Goal: Task Accomplishment & Management: Manage account settings

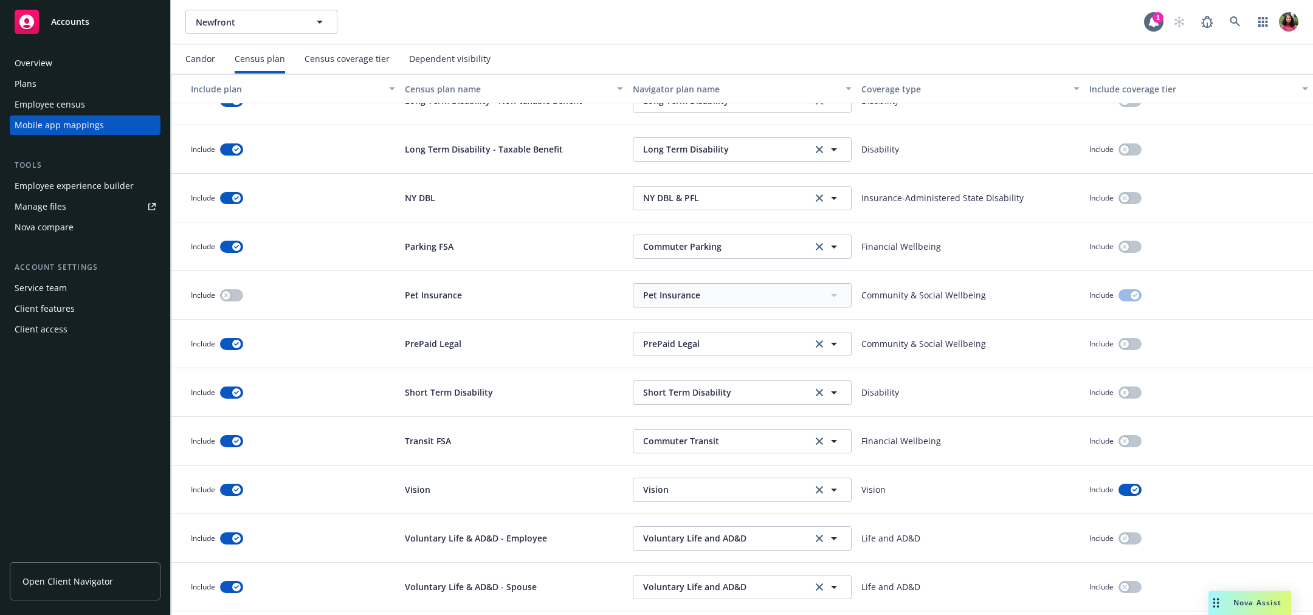
scroll to position [1141, 0]
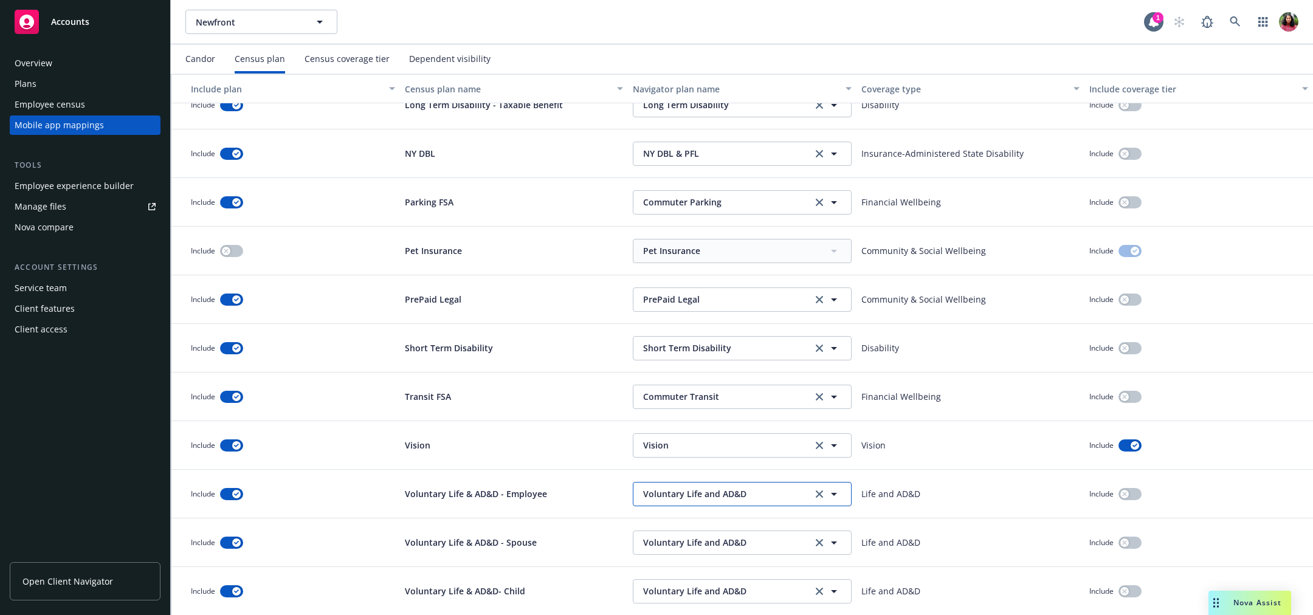
click at [777, 493] on span "Voluntary Life and AD&D" at bounding box center [725, 493] width 165 height 13
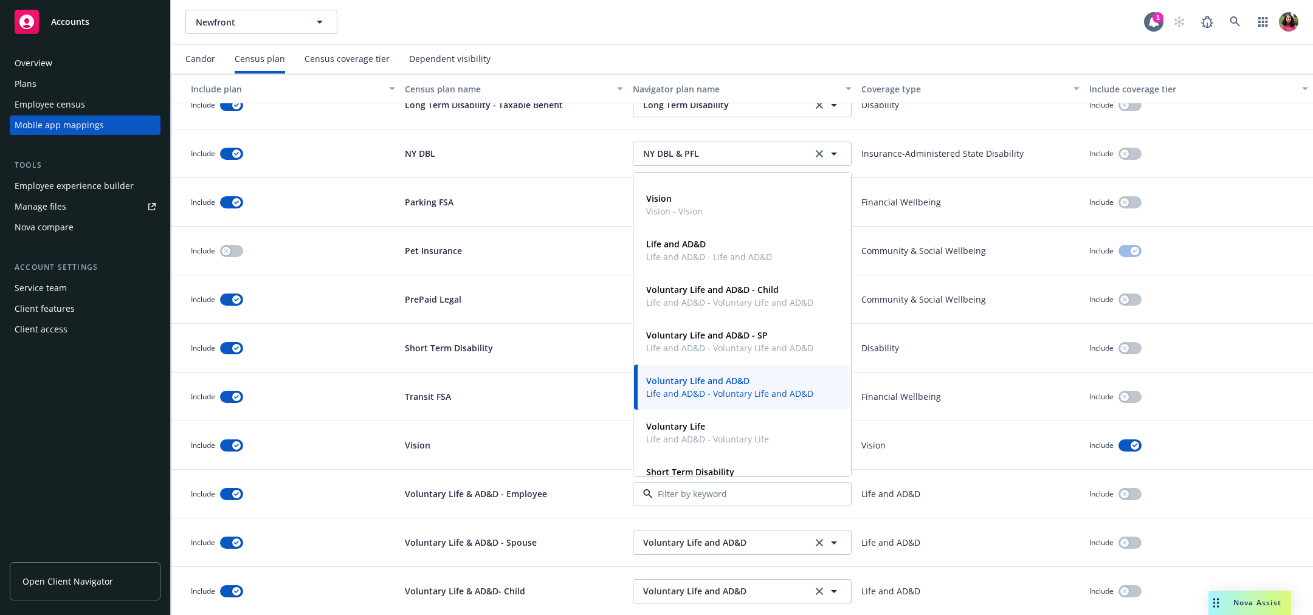
scroll to position [447, 0]
click at [758, 388] on span "Life and AD&D - Voluntary Life and AD&D" at bounding box center [729, 393] width 167 height 13
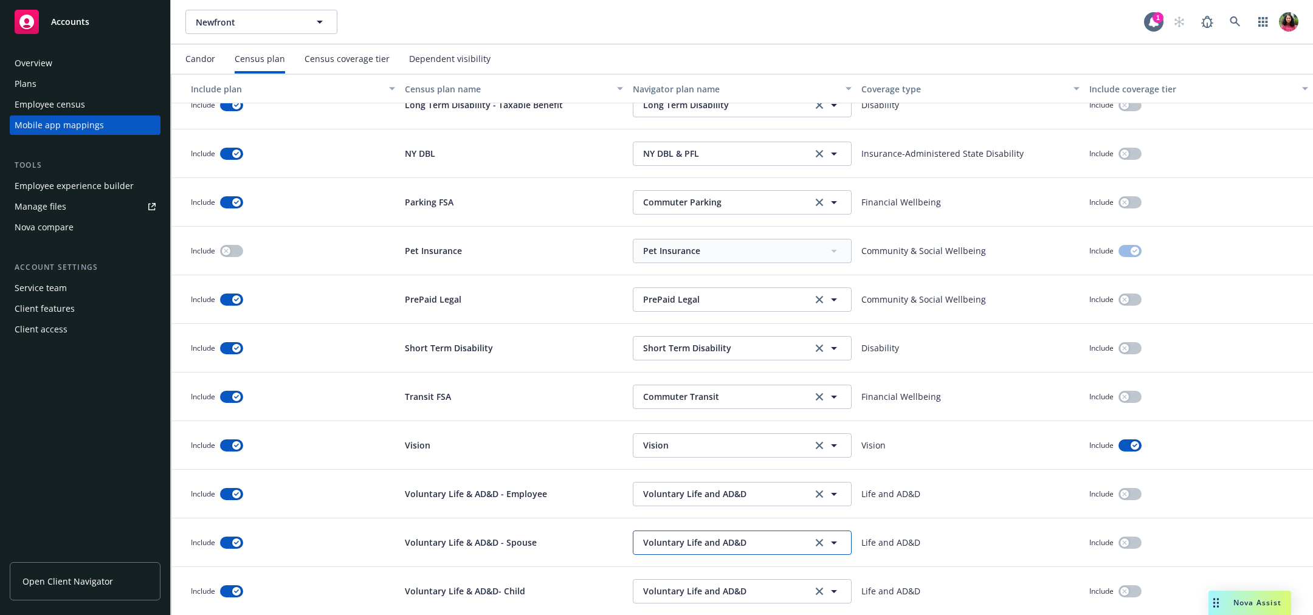
click at [714, 545] on span "Voluntary Life and AD&D" at bounding box center [725, 542] width 165 height 13
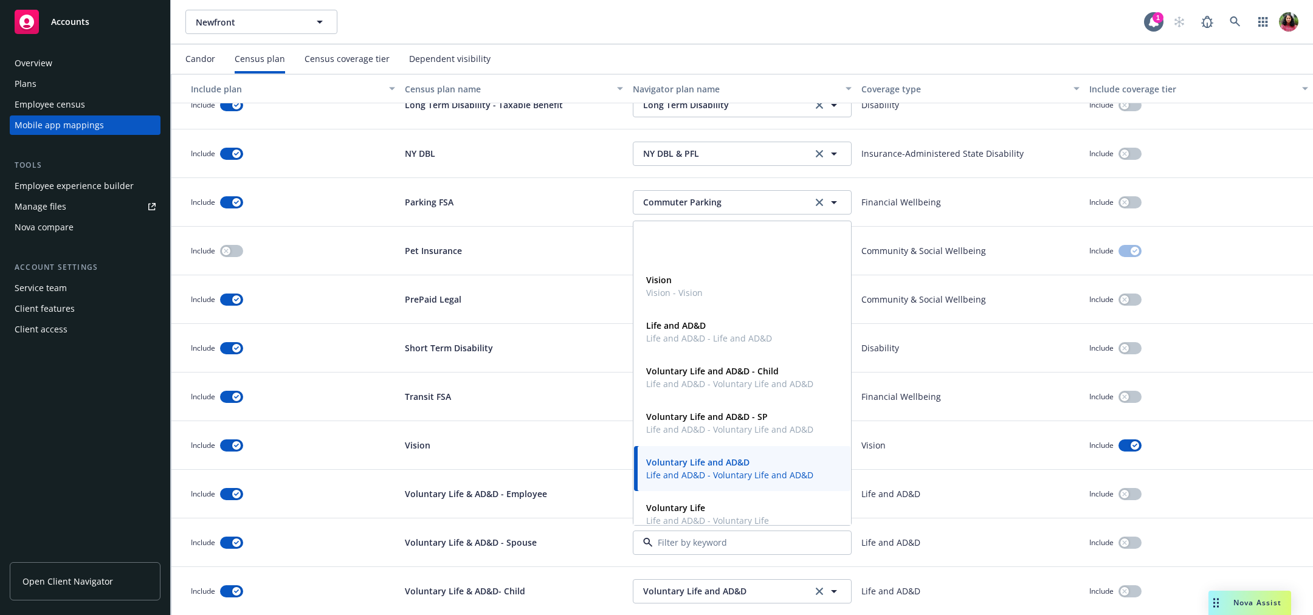
scroll to position [391, 0]
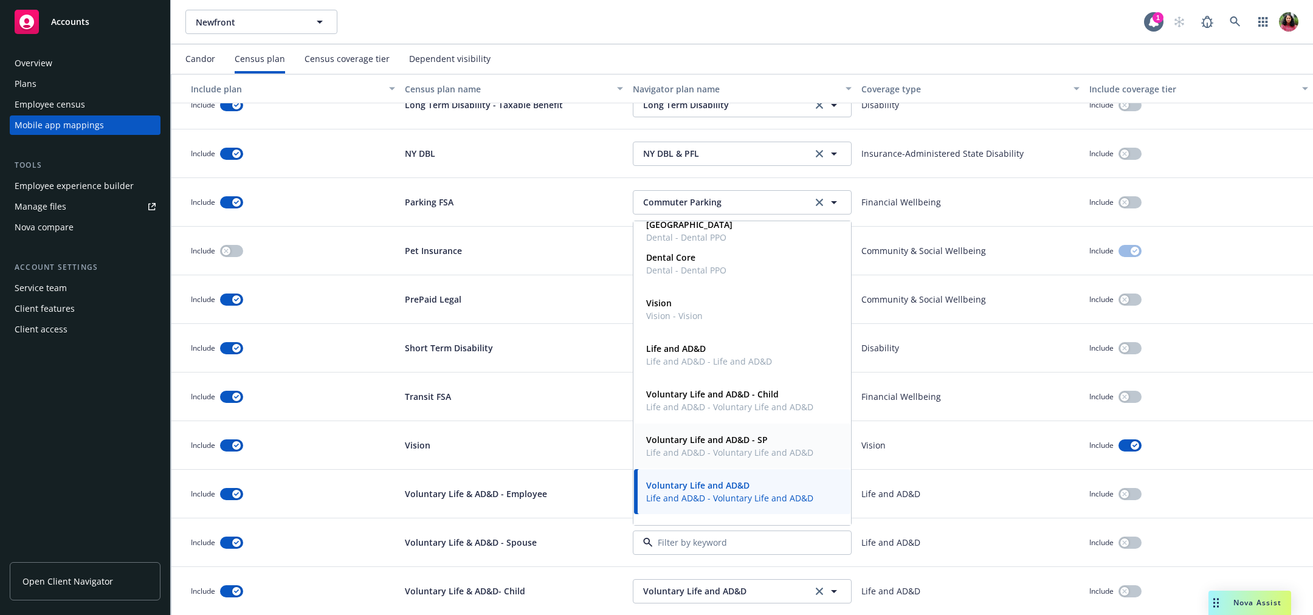
click at [739, 442] on strong "Voluntary Life and AD&D - SP" at bounding box center [707, 440] width 122 height 12
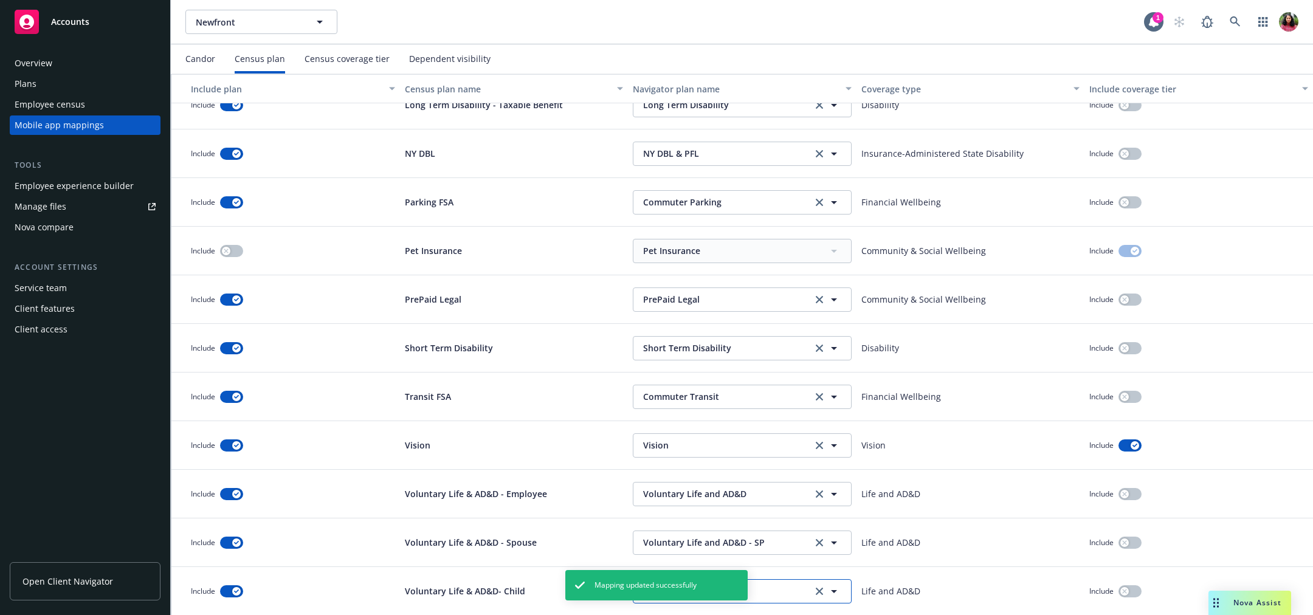
click at [770, 591] on span "Voluntary Life and AD&D" at bounding box center [725, 591] width 165 height 13
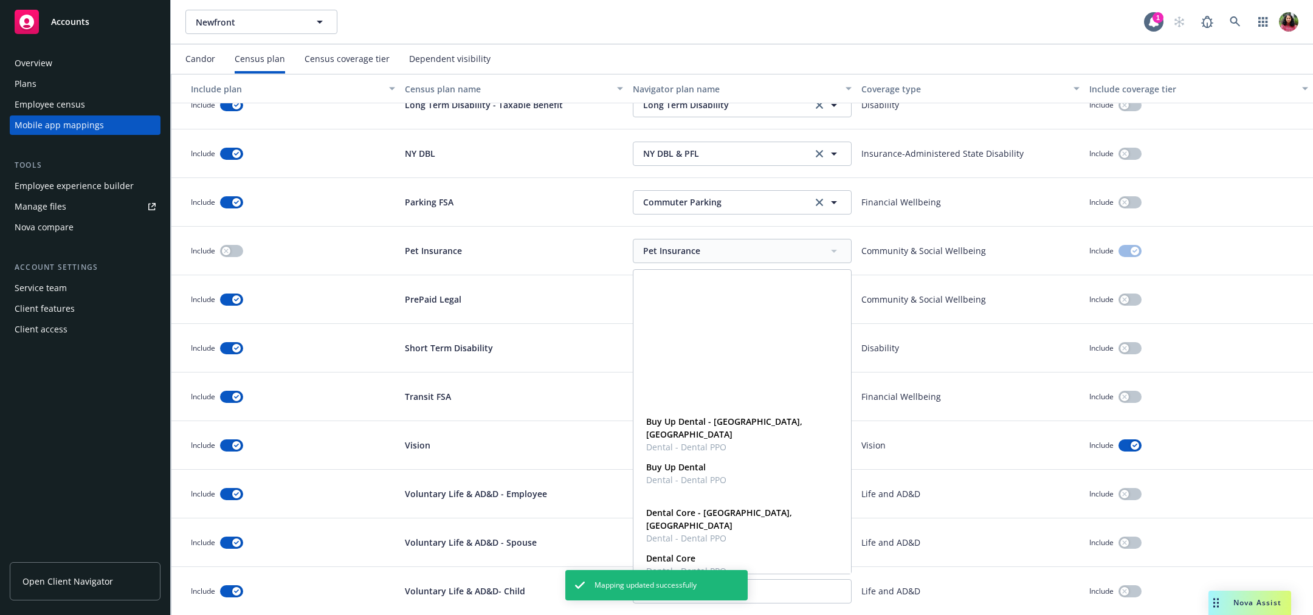
scroll to position [429, 0]
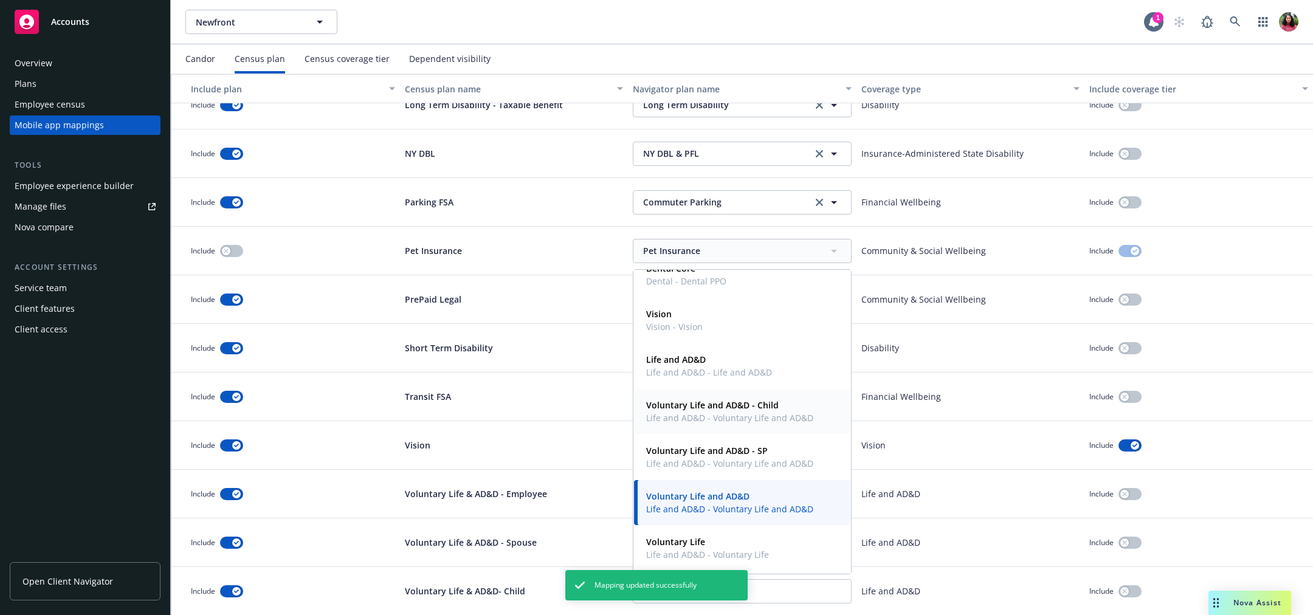
click at [766, 410] on span "Voluntary Life and AD&D - Child" at bounding box center [729, 405] width 167 height 13
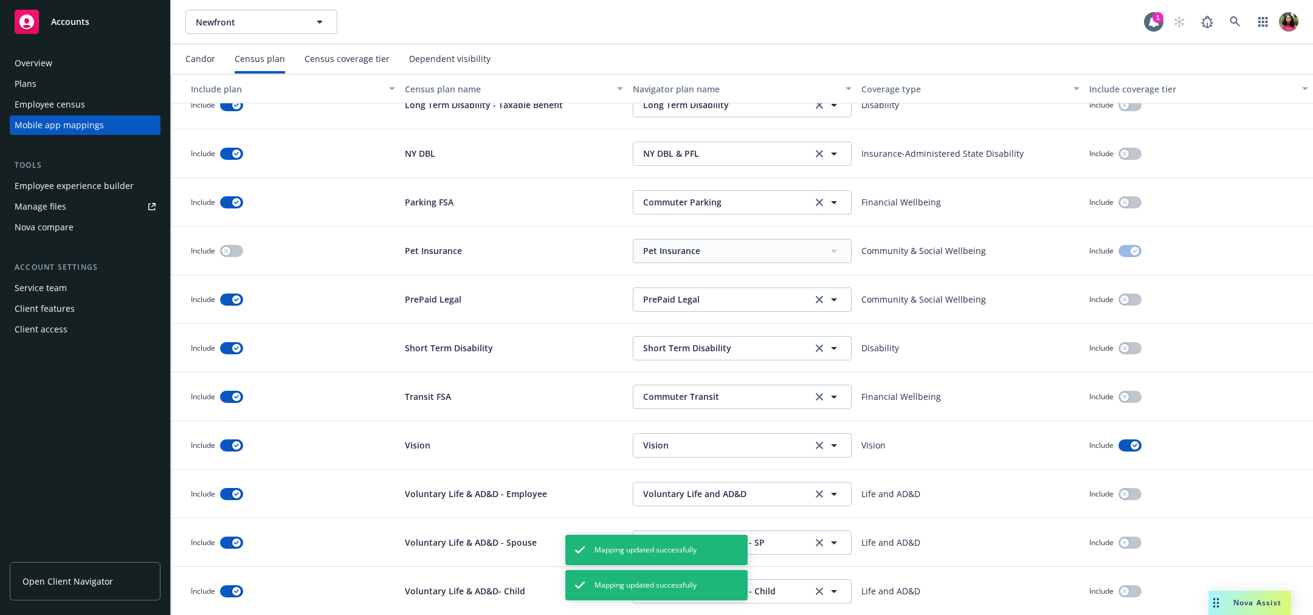
click at [528, 574] on div "Voluntary Life & AD&D- Child" at bounding box center [514, 591] width 229 height 49
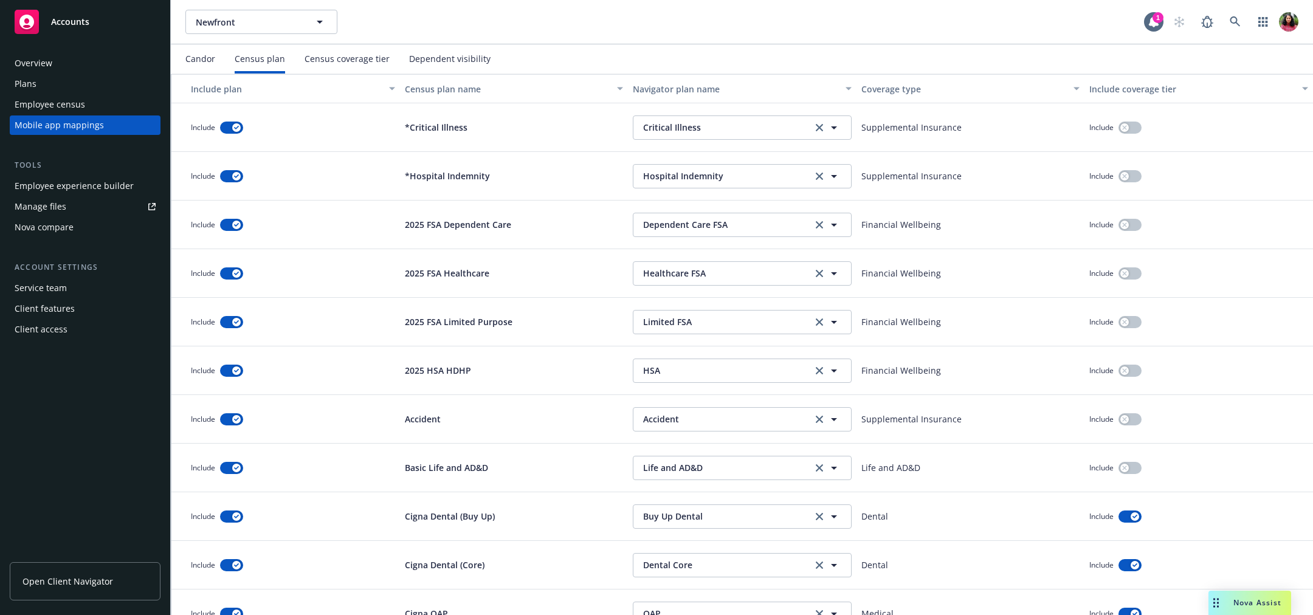
click at [346, 63] on div "Census coverage tier" at bounding box center [347, 59] width 85 height 10
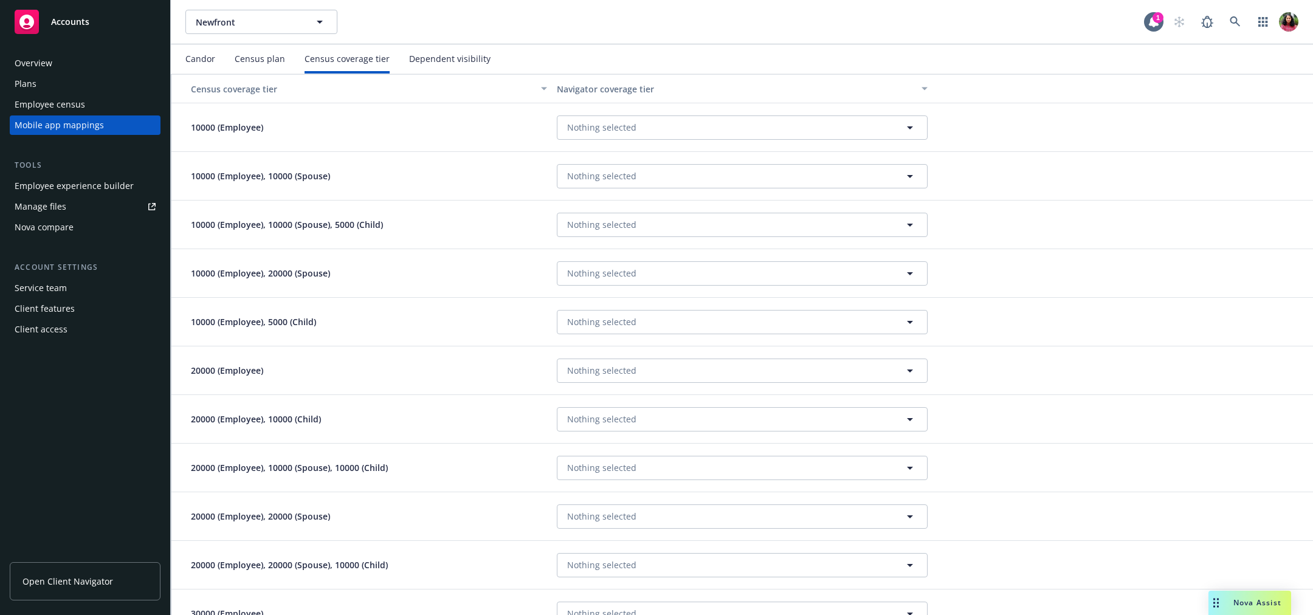
click at [449, 61] on div "Dependent visibility" at bounding box center [449, 59] width 81 height 10
